Goal: Task Accomplishment & Management: Use online tool/utility

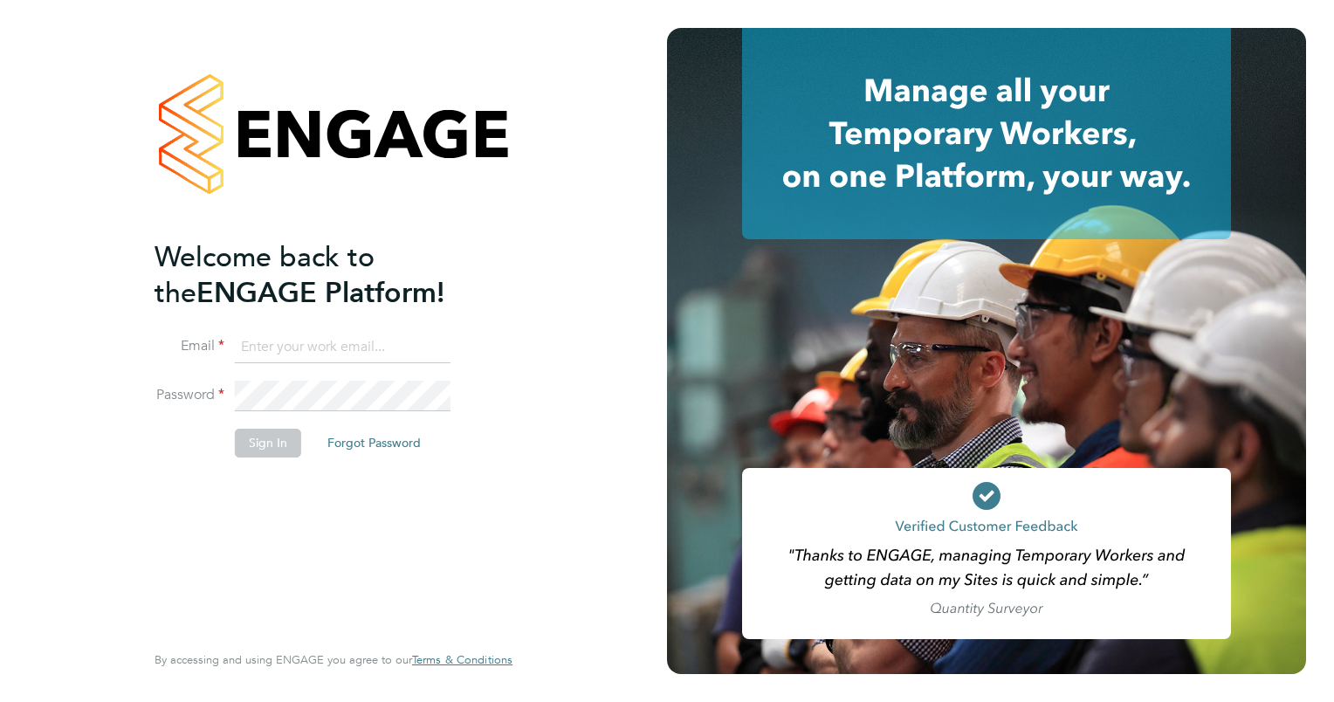
type input "jessica.munday@vistry.co.uk"
click at [255, 446] on button "Sign In" at bounding box center [268, 443] width 66 height 28
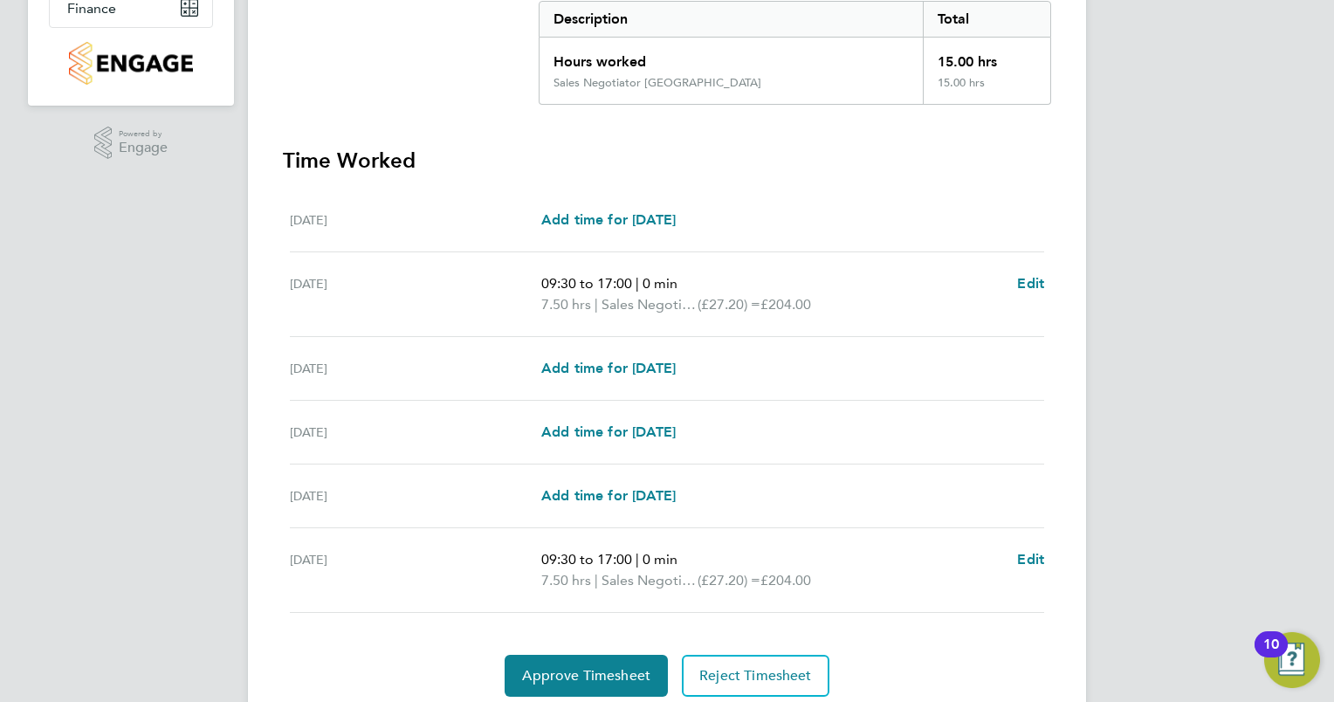
scroll to position [430, 0]
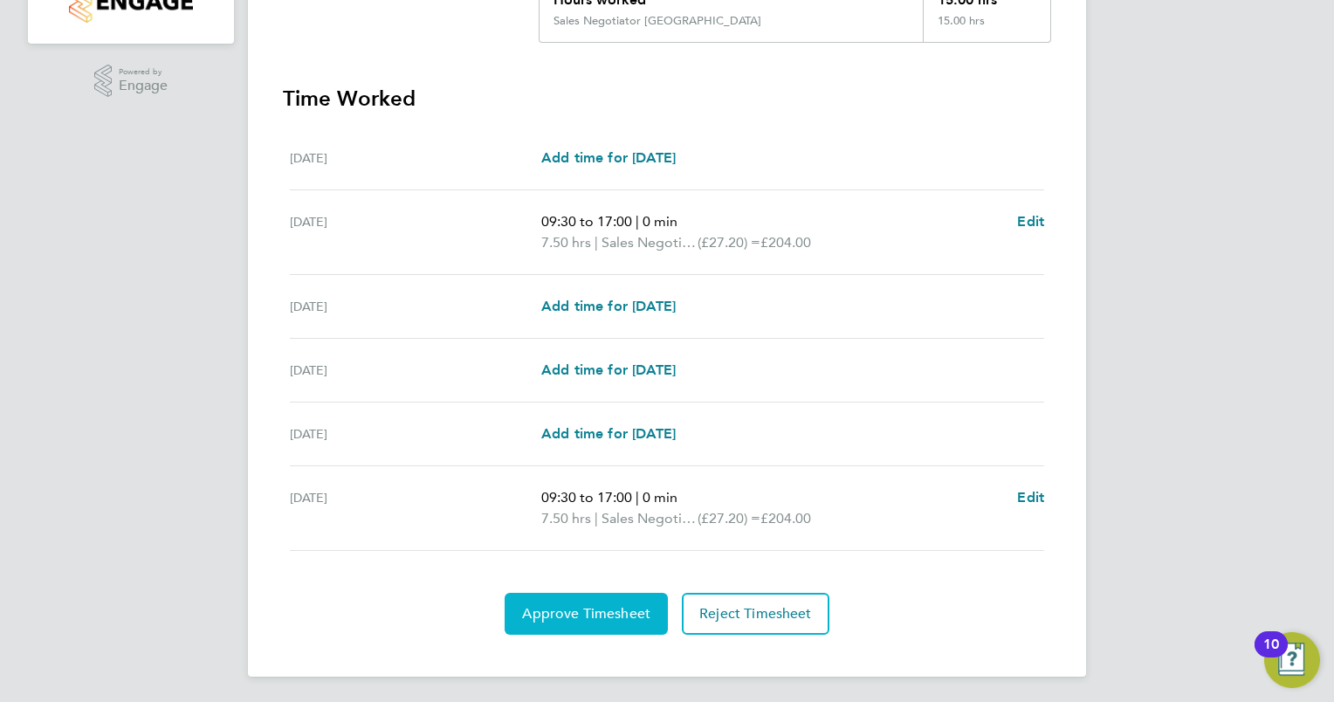
drag, startPoint x: 614, startPoint y: 608, endPoint x: 632, endPoint y: 608, distance: 17.5
click at [614, 607] on span "Approve Timesheet" at bounding box center [586, 613] width 128 height 17
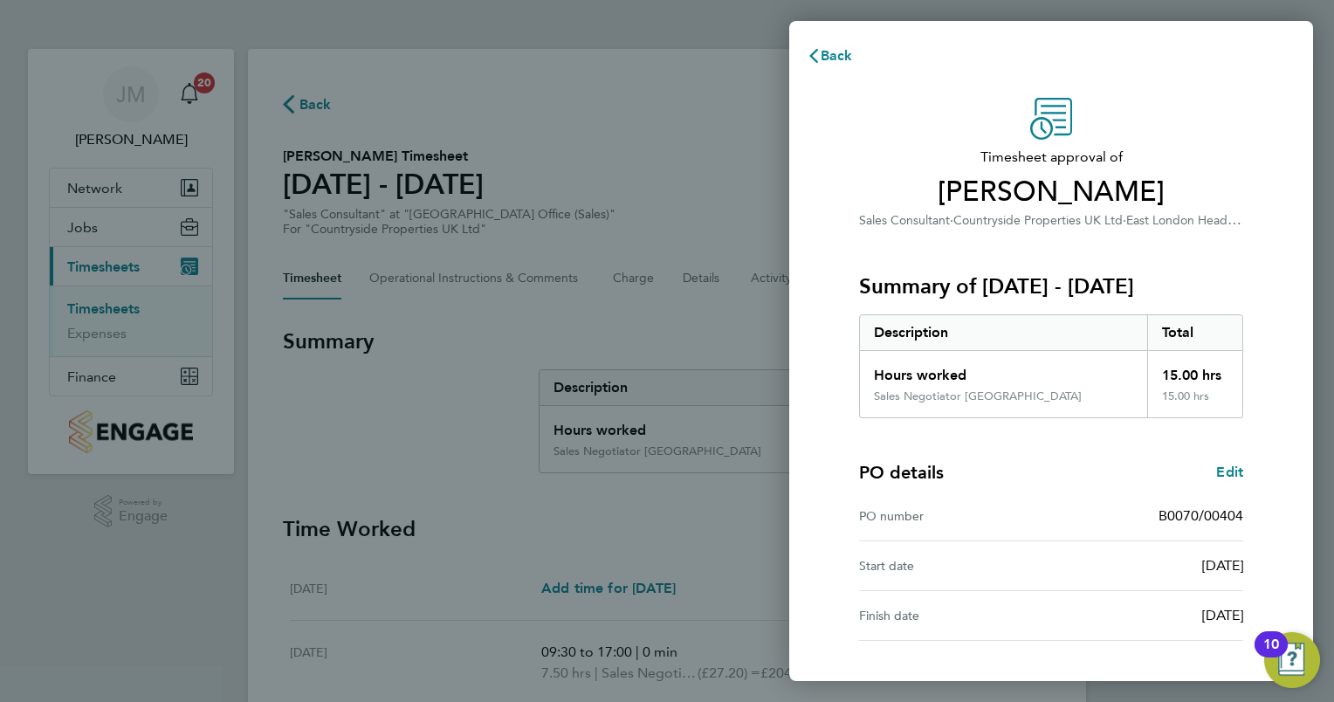
scroll to position [133, 0]
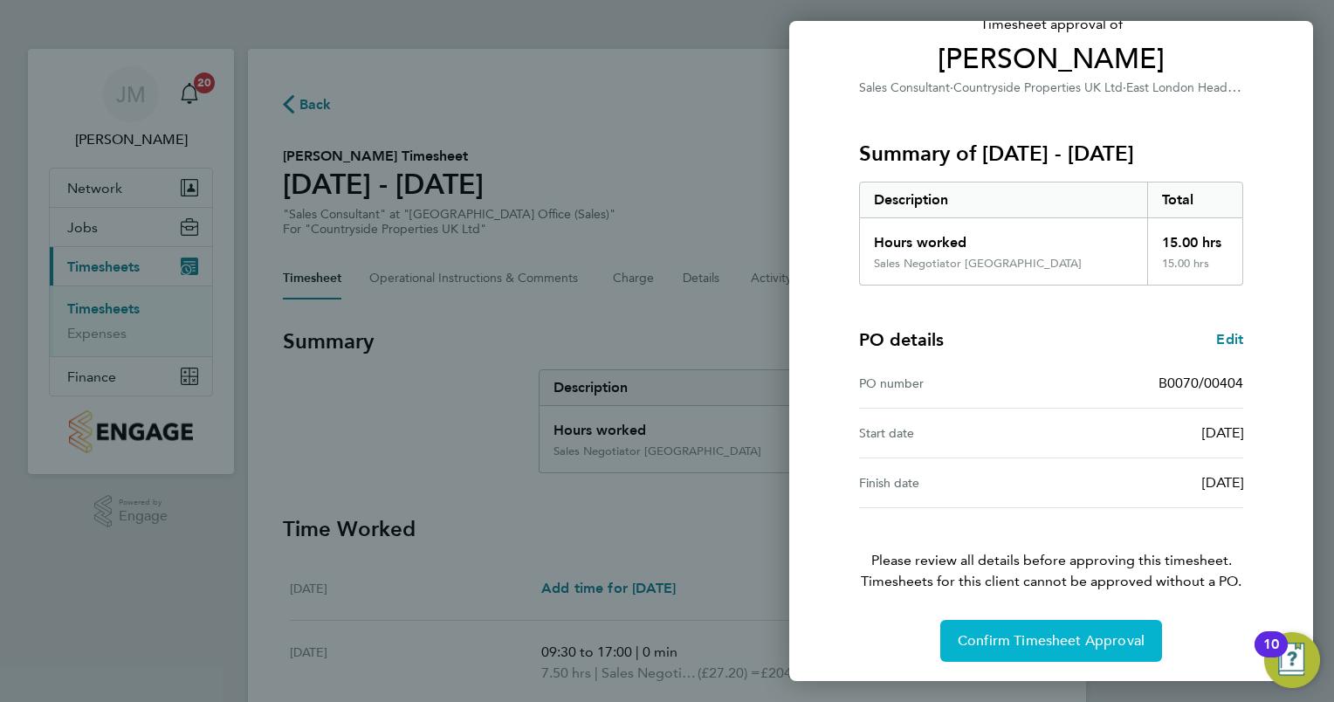
click at [1083, 642] on span "Confirm Timesheet Approval" at bounding box center [1050, 640] width 187 height 17
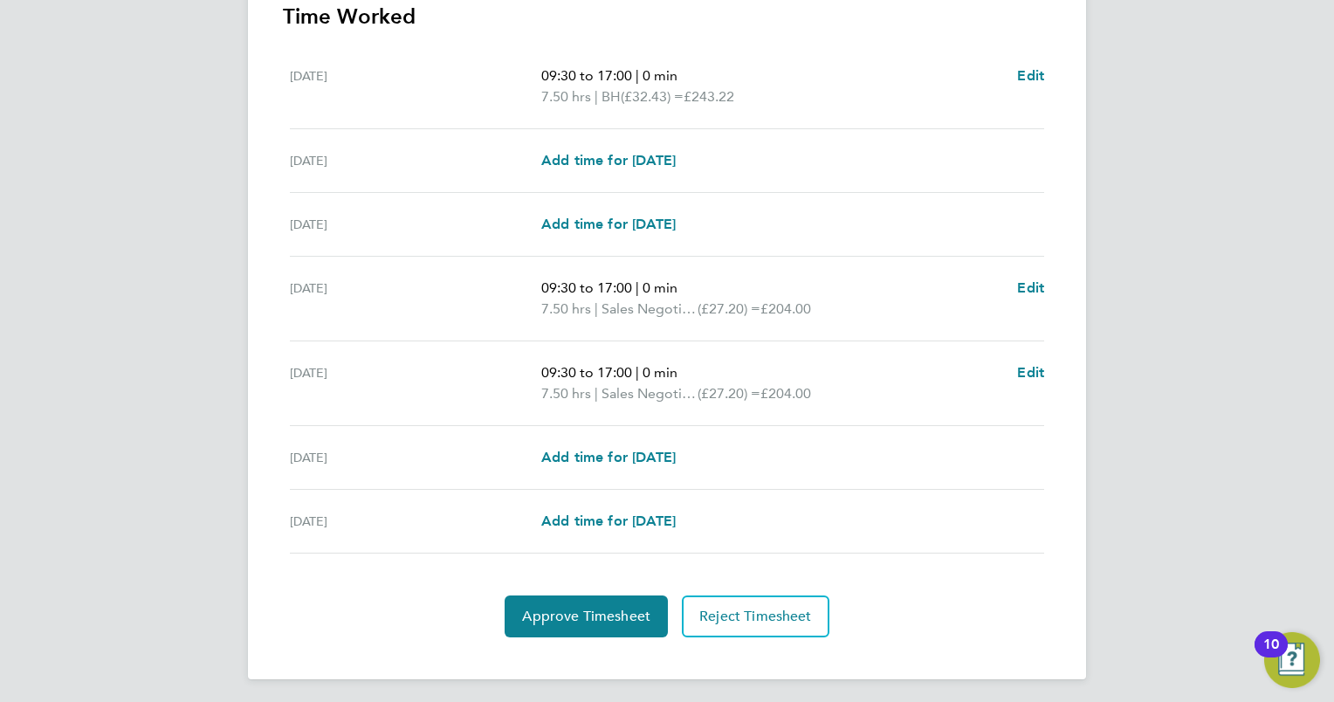
scroll to position [532, 0]
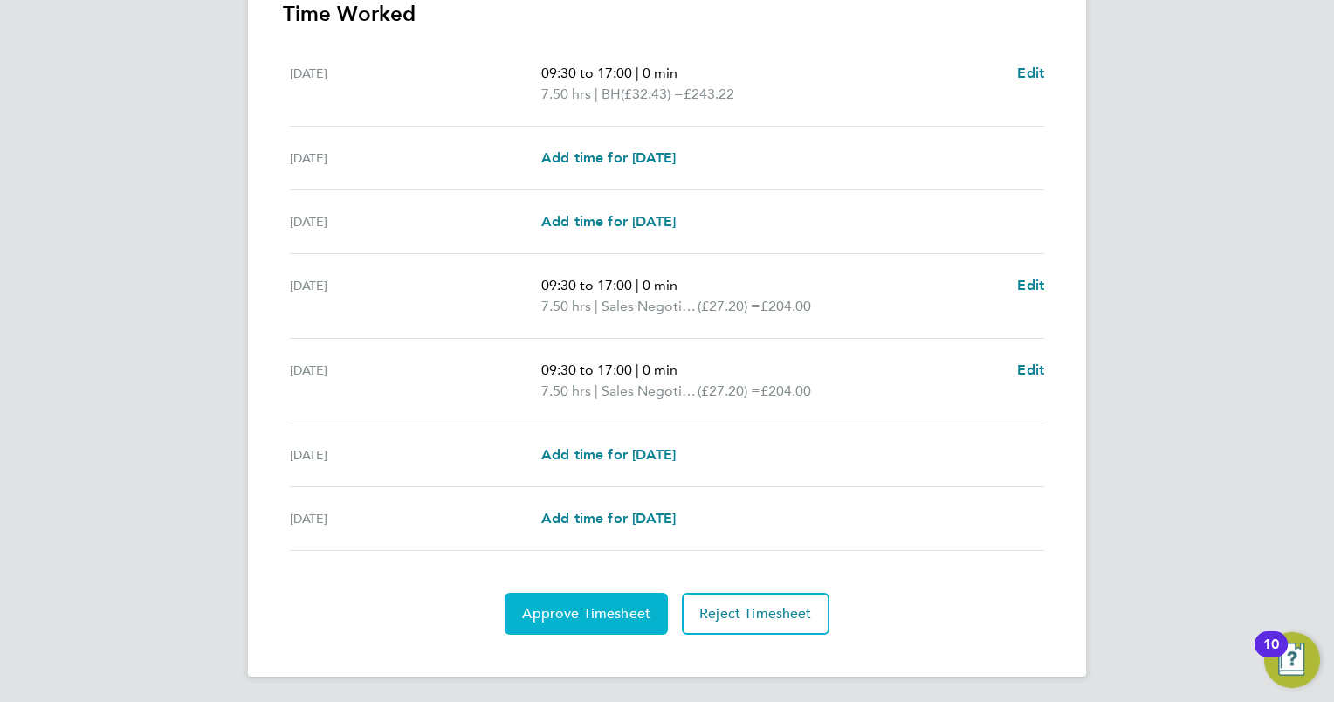
click at [608, 608] on span "Approve Timesheet" at bounding box center [586, 613] width 128 height 17
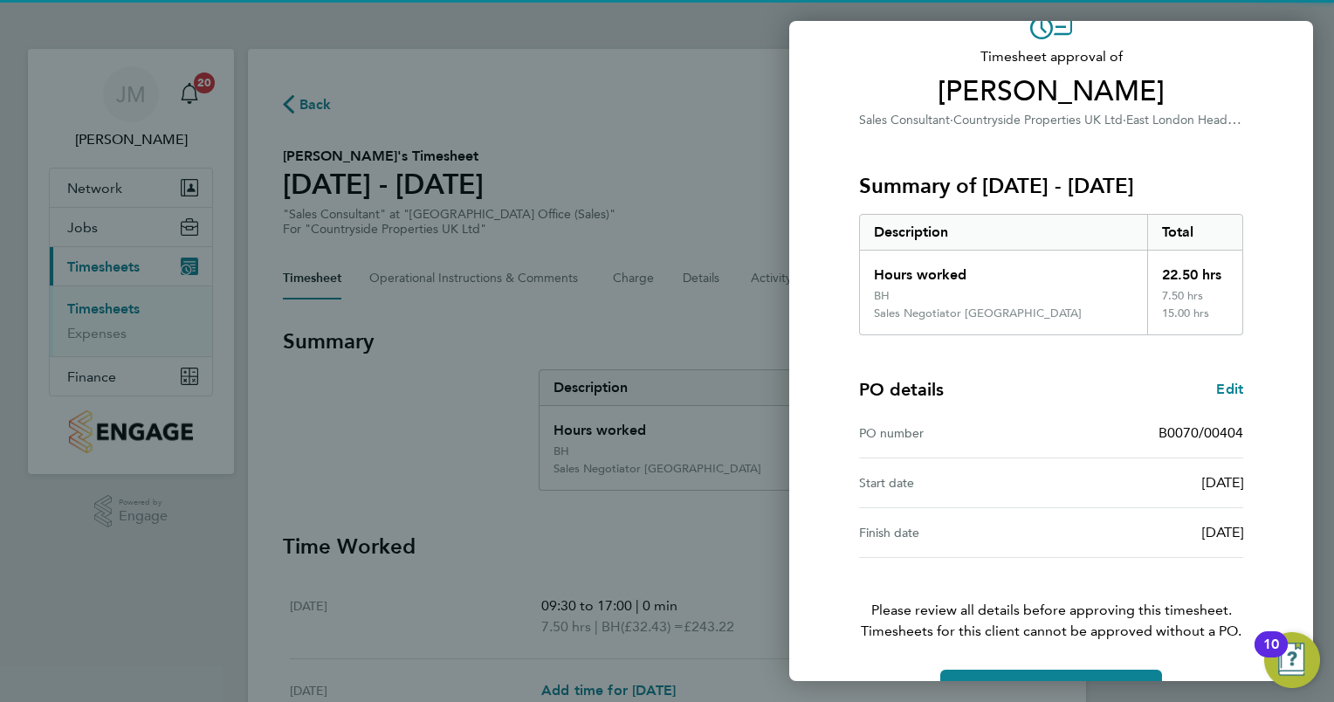
scroll to position [150, 0]
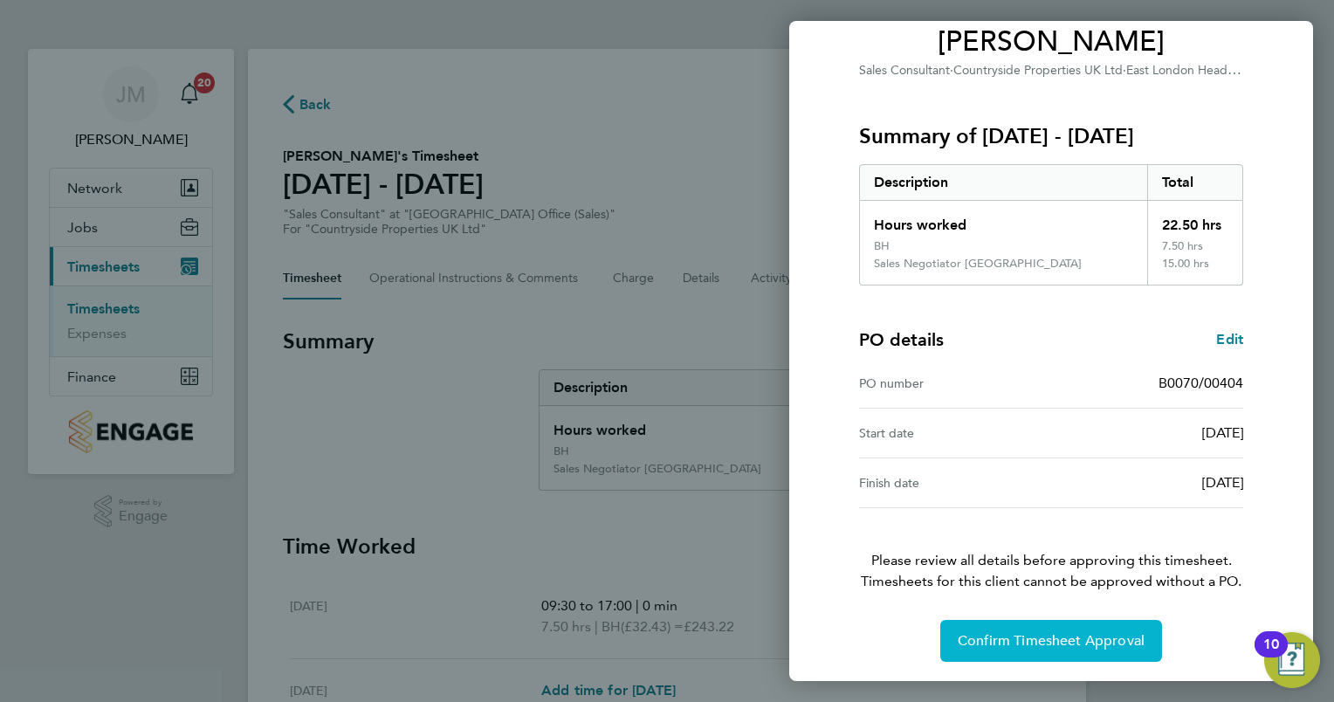
click at [1117, 641] on span "Confirm Timesheet Approval" at bounding box center [1050, 640] width 187 height 17
